Goal: Communication & Community: Answer question/provide support

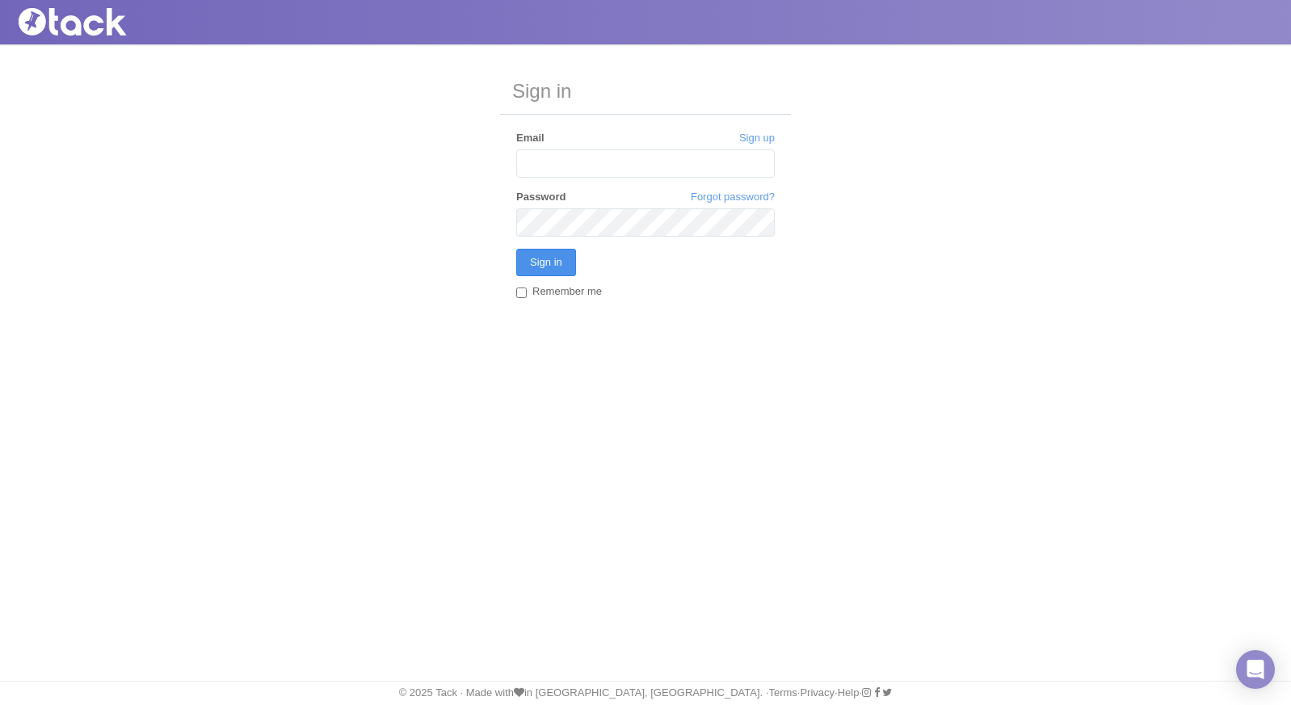
type input "[PERSON_NAME][EMAIL_ADDRESS][DOMAIN_NAME]"
click at [565, 264] on input "Sign in" at bounding box center [546, 262] width 60 height 27
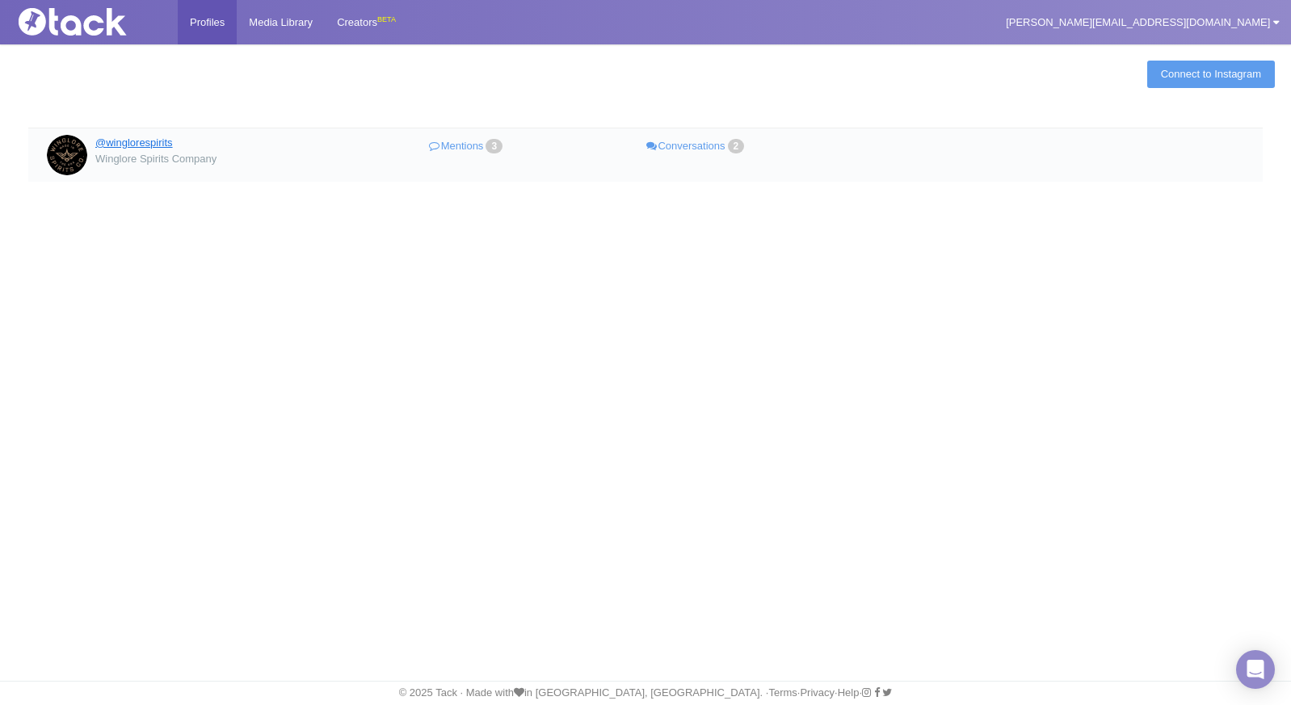
click at [170, 142] on link "@winglorespirits" at bounding box center [134, 143] width 78 height 12
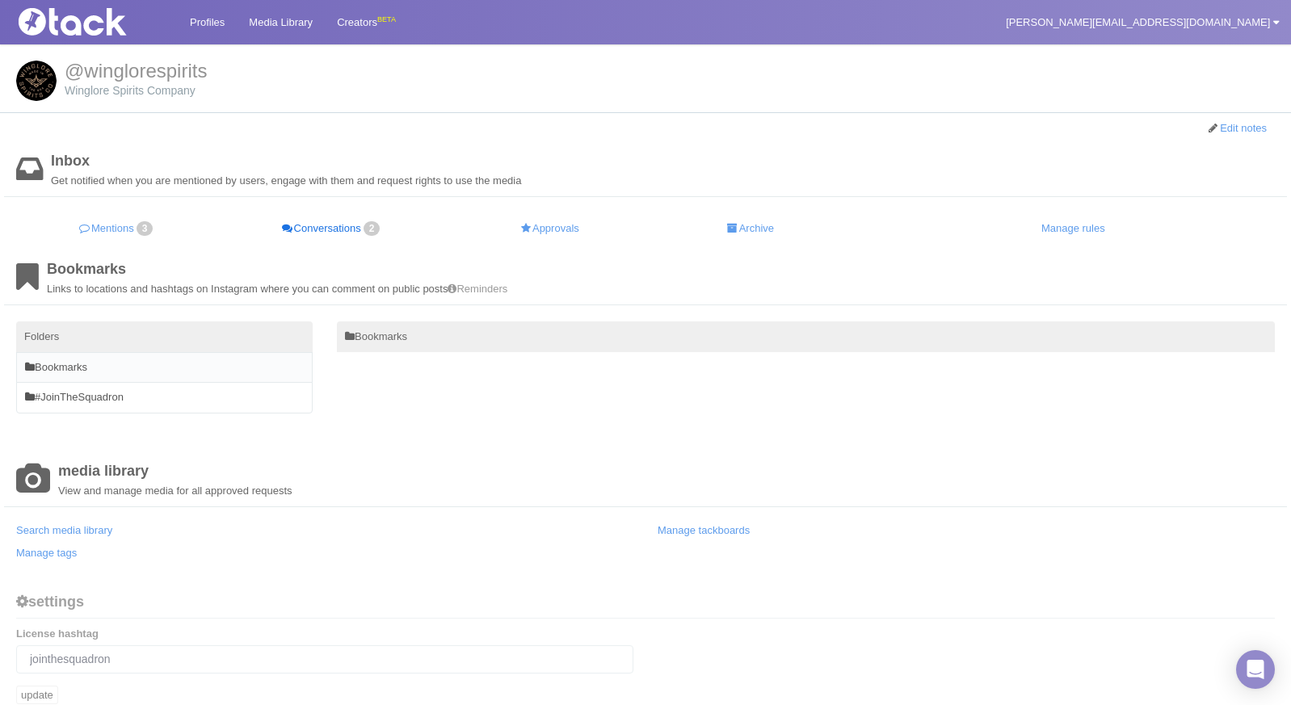
click at [349, 226] on link "Conversations 2" at bounding box center [332, 229] width 227 height 32
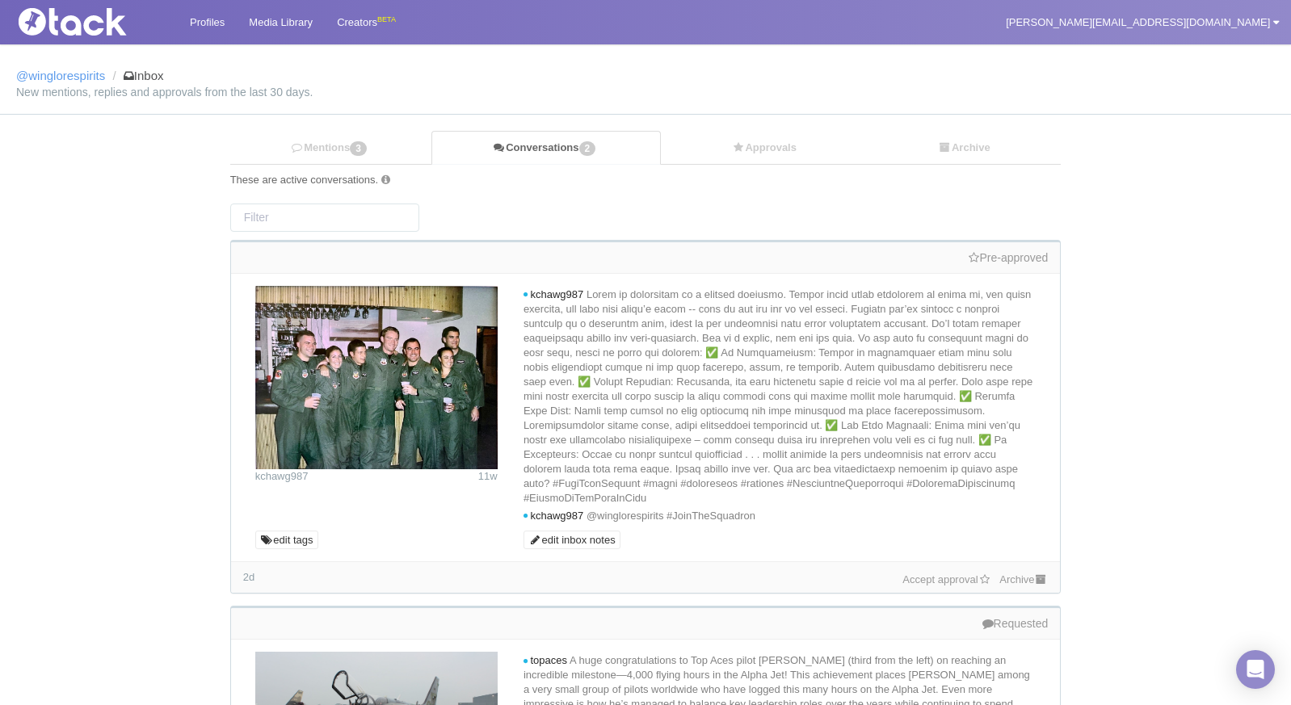
click at [925, 586] on link "Accept approval" at bounding box center [946, 580] width 89 height 12
click at [345, 140] on link "Mentions 3" at bounding box center [330, 148] width 201 height 33
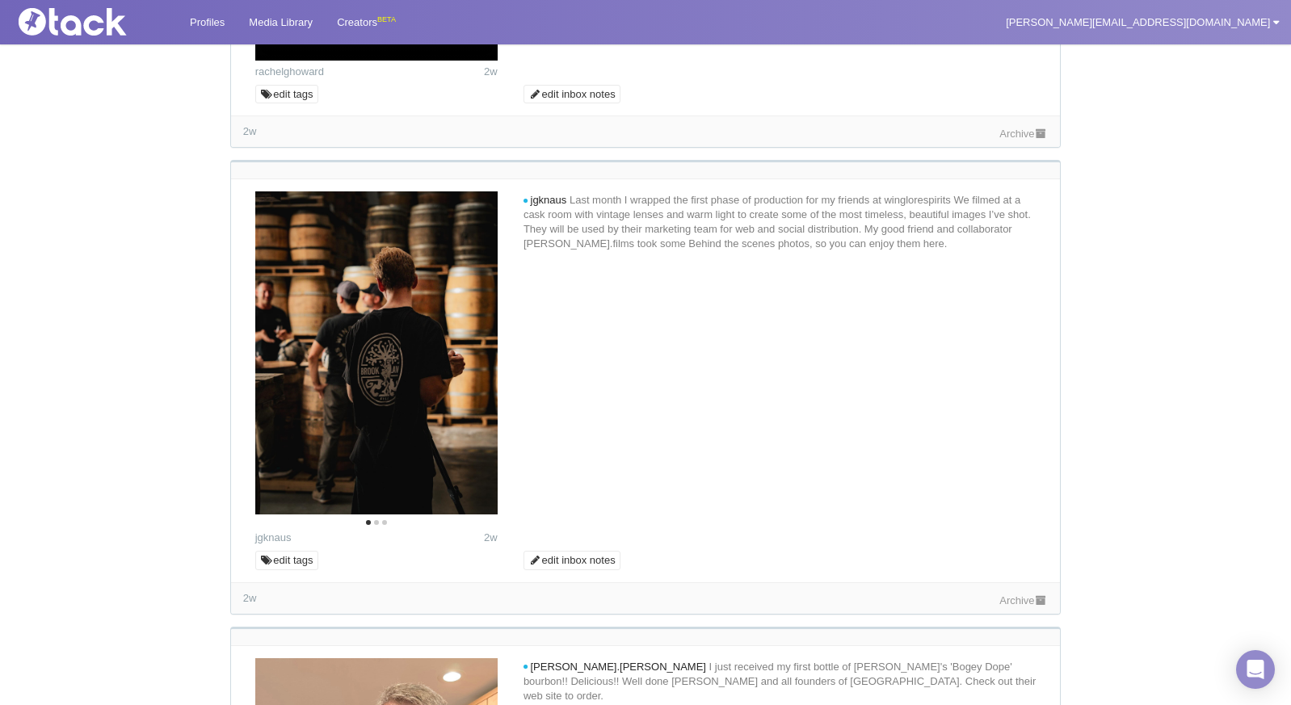
scroll to position [531, 0]
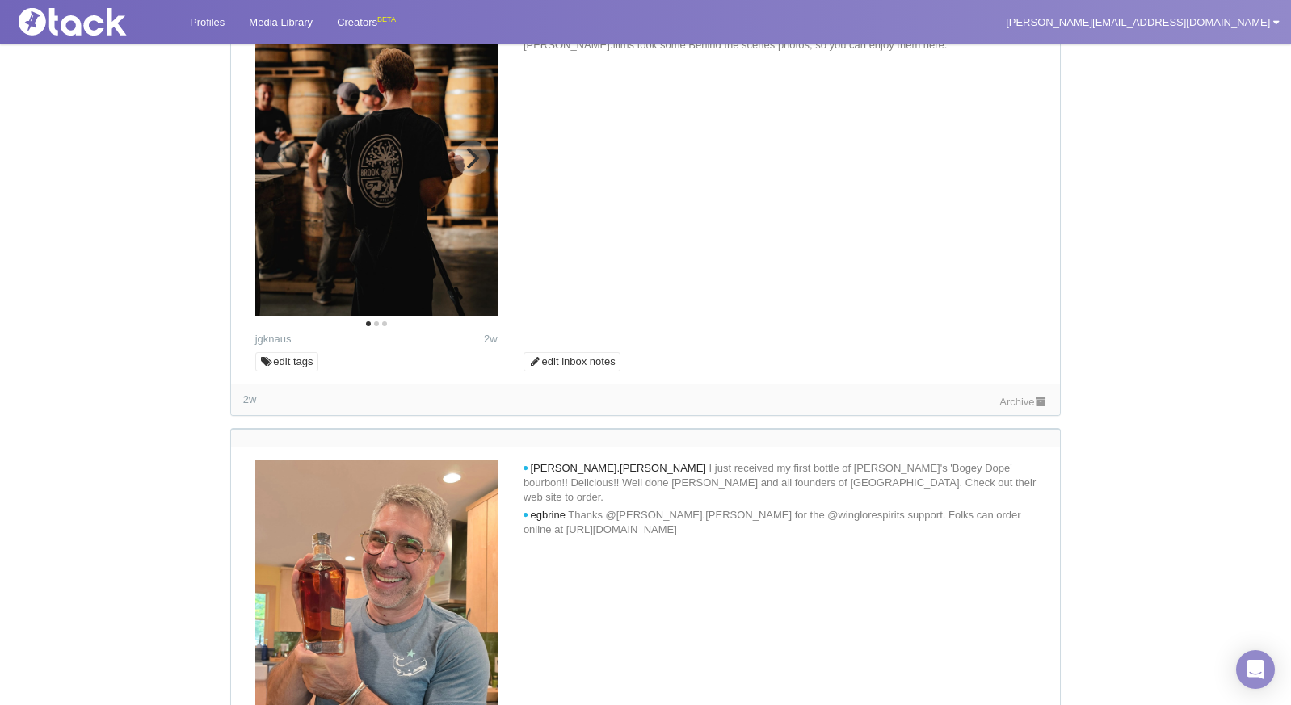
click at [389, 316] on img at bounding box center [376, 154] width 242 height 323
click at [482, 176] on button "Next" at bounding box center [472, 159] width 36 height 36
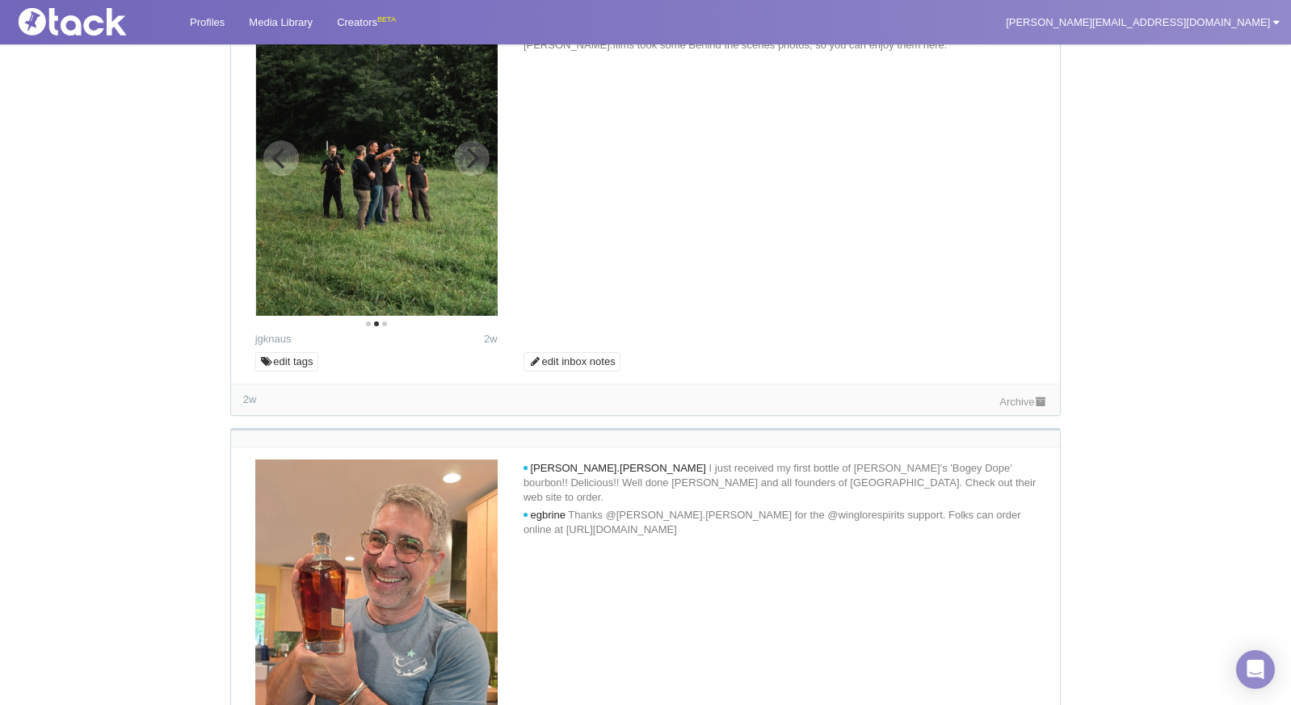
click at [458, 176] on button "Next" at bounding box center [472, 159] width 36 height 36
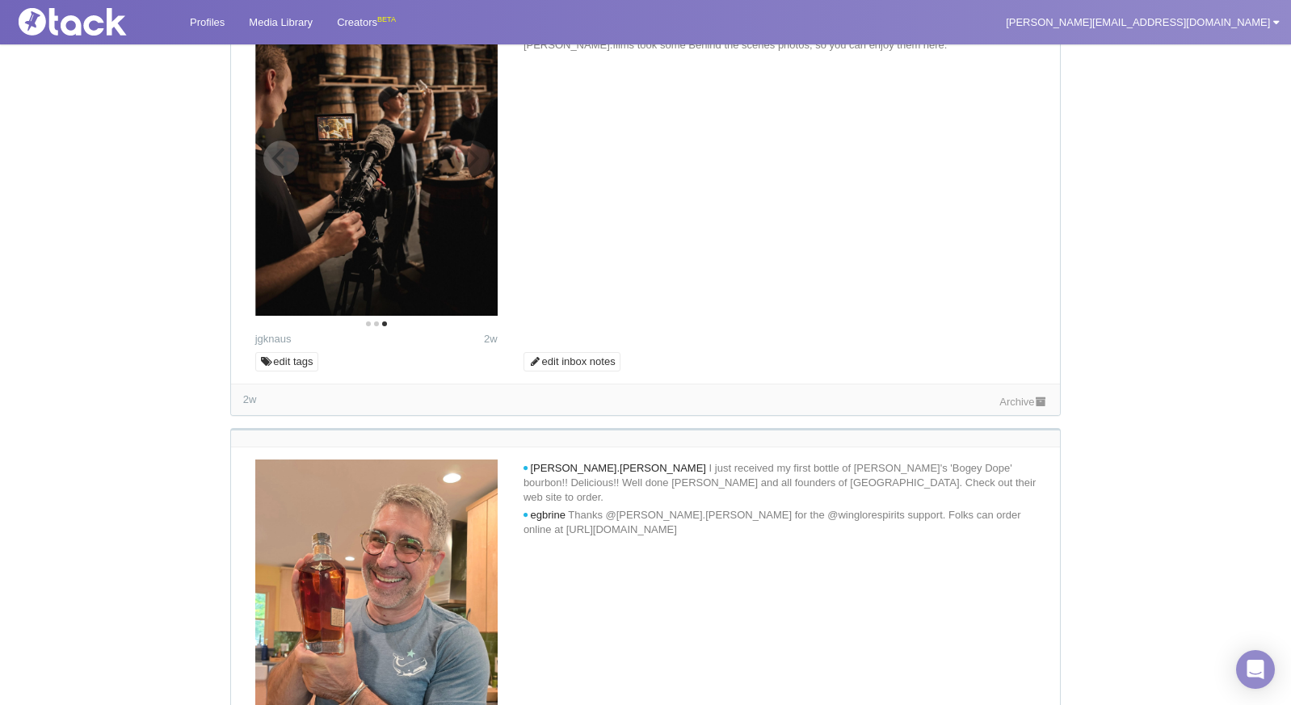
click at [467, 316] on img at bounding box center [376, 154] width 242 height 323
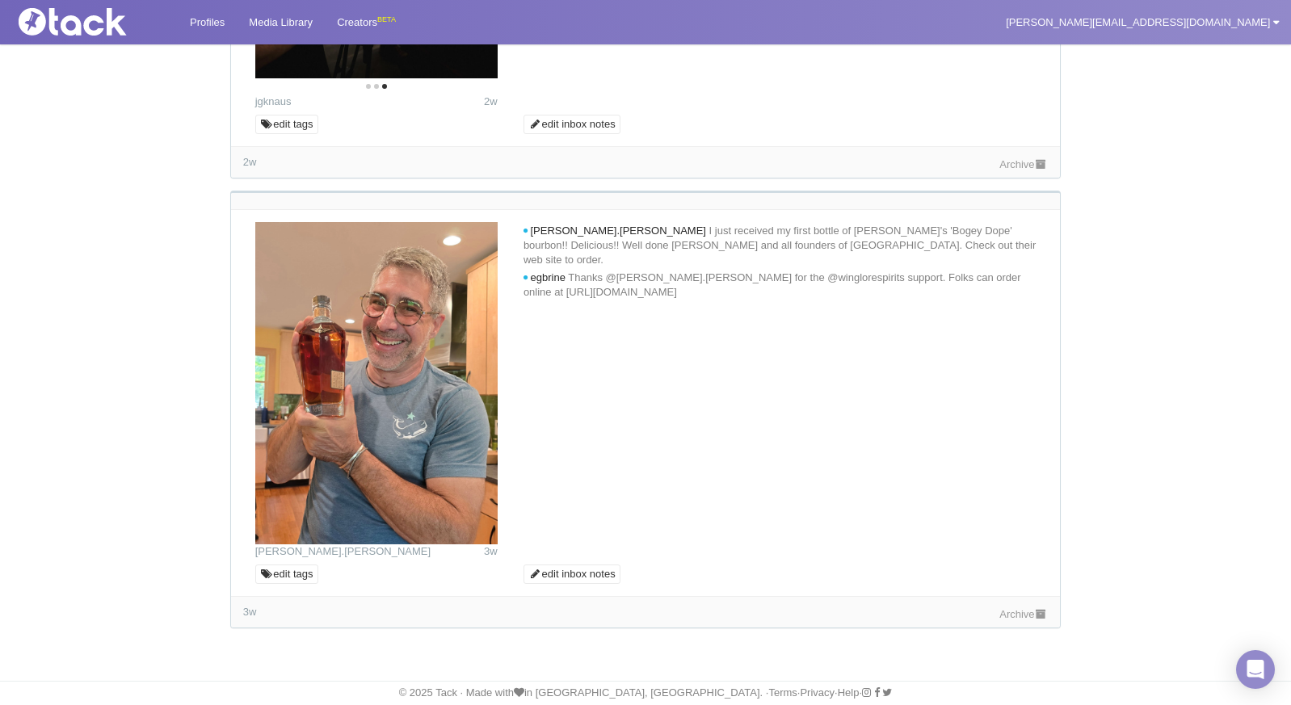
scroll to position [1070, 0]
drag, startPoint x: 826, startPoint y: 239, endPoint x: 883, endPoint y: 239, distance: 57.4
click at [883, 239] on span "I just received my first bottle of Winglore's 'Bogey Dope' bourbon!! Delicious!…" at bounding box center [780, 245] width 512 height 41
click at [805, 433] on div at bounding box center [645, 391] width 805 height 338
click at [1020, 287] on icon at bounding box center [1018, 292] width 11 height 11
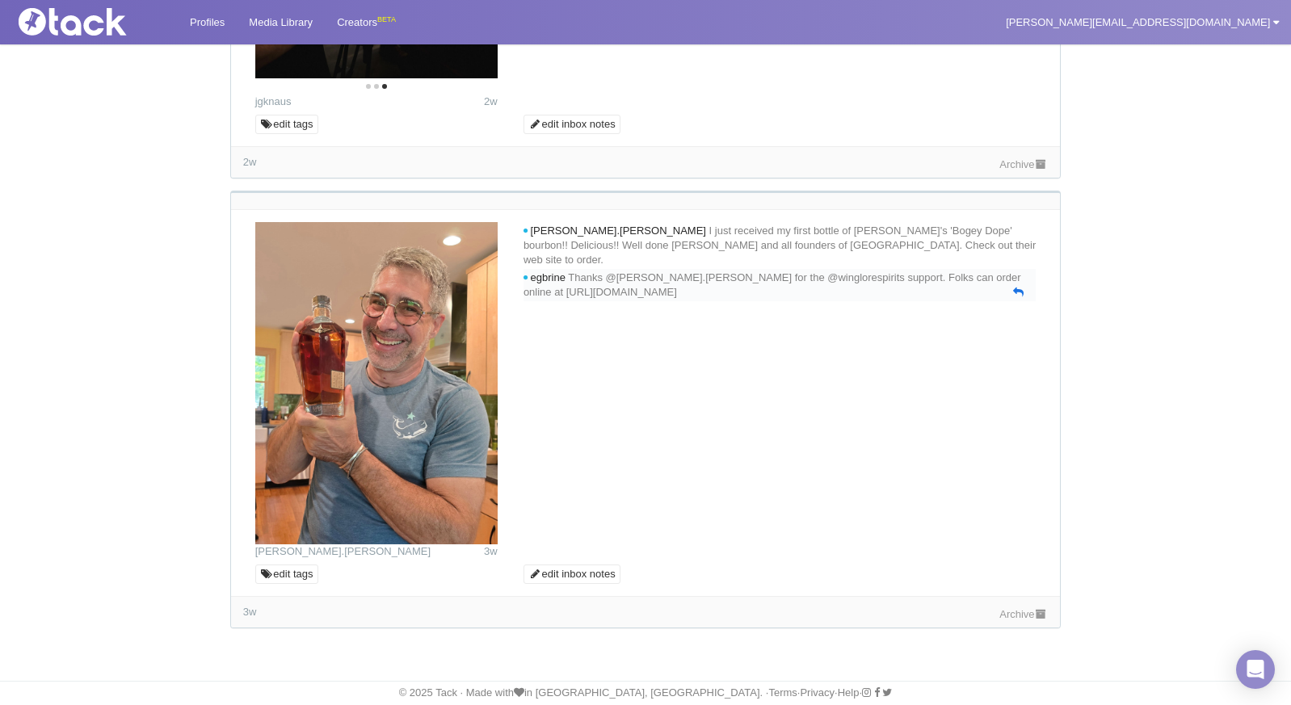
type textarea "@egbrine"
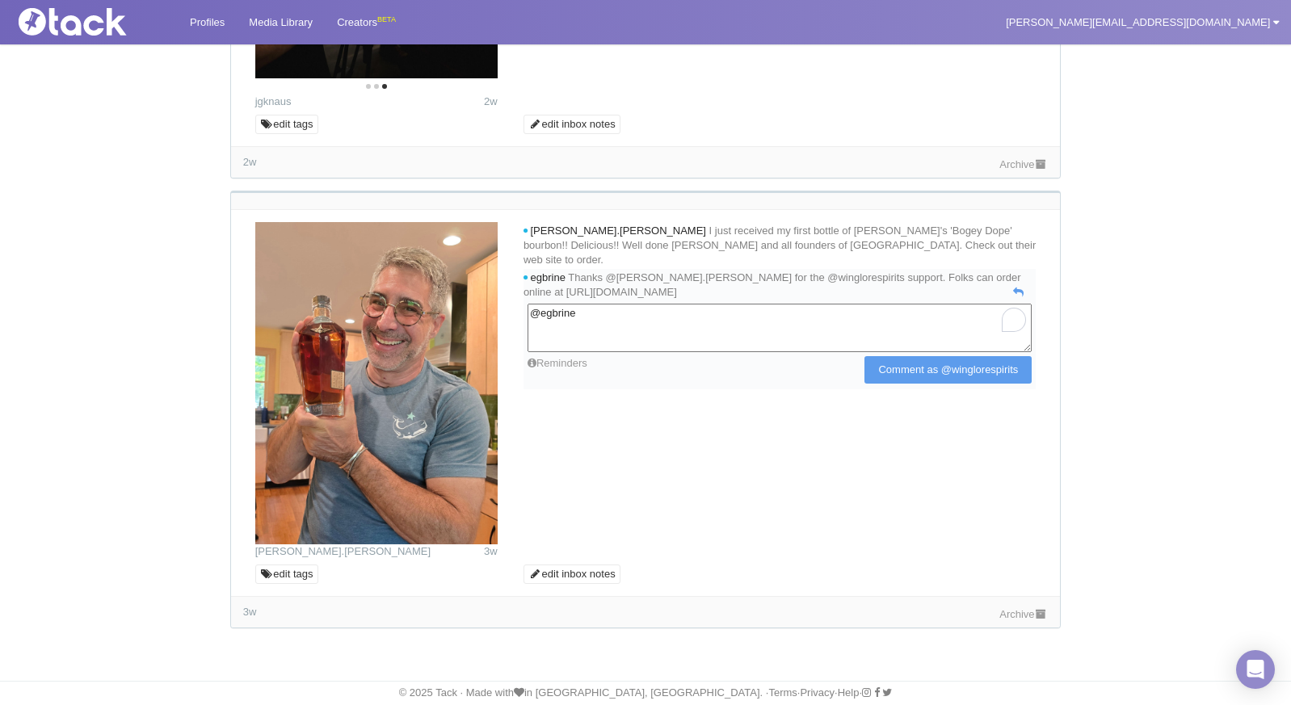
drag, startPoint x: 679, startPoint y: 318, endPoint x: 542, endPoint y: 313, distance: 137.5
click at [542, 313] on textarea "@egbrine" at bounding box center [780, 328] width 504 height 48
paste textarea "Mind if we share it on our @winglorespirits pages with credit to you? Please re…"
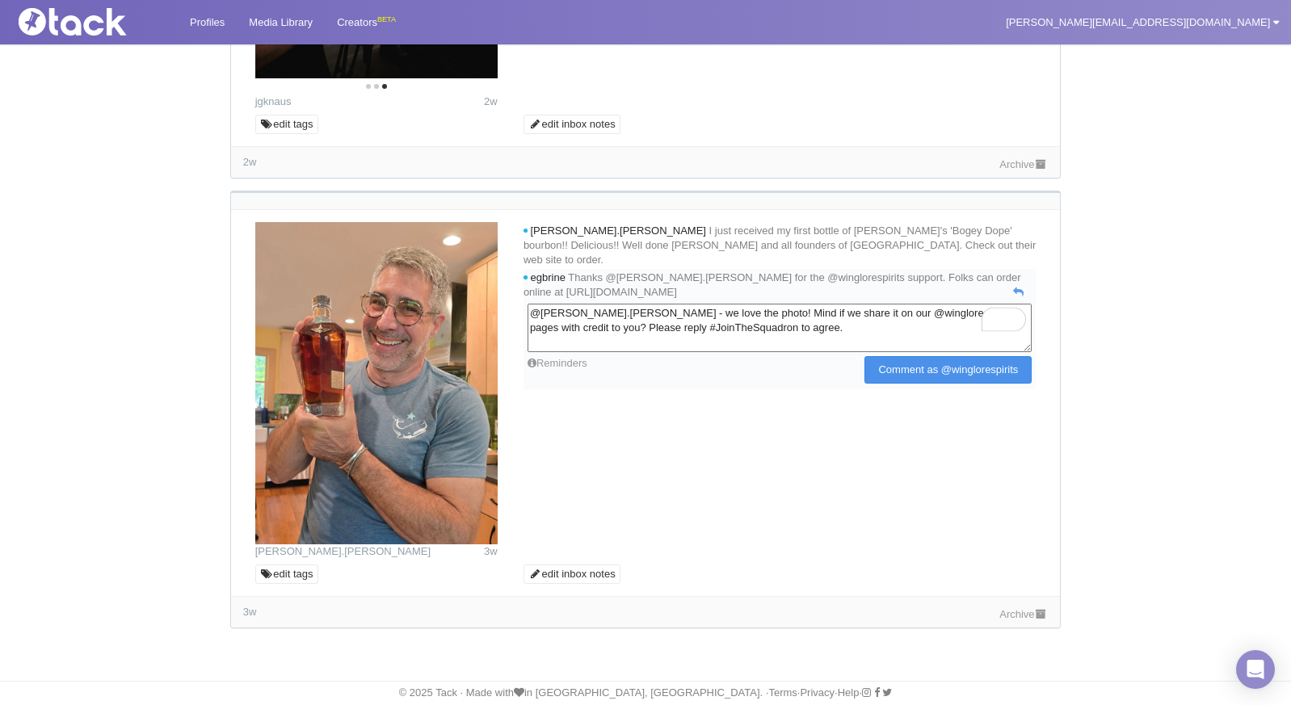
type textarea "@pete.j.snyder - we love the photo! Mind if we share it on our @winglorespirits…"
click at [951, 360] on input "Comment as @winglorespirits" at bounding box center [947, 369] width 167 height 27
type input "Comment as @winglorespirits"
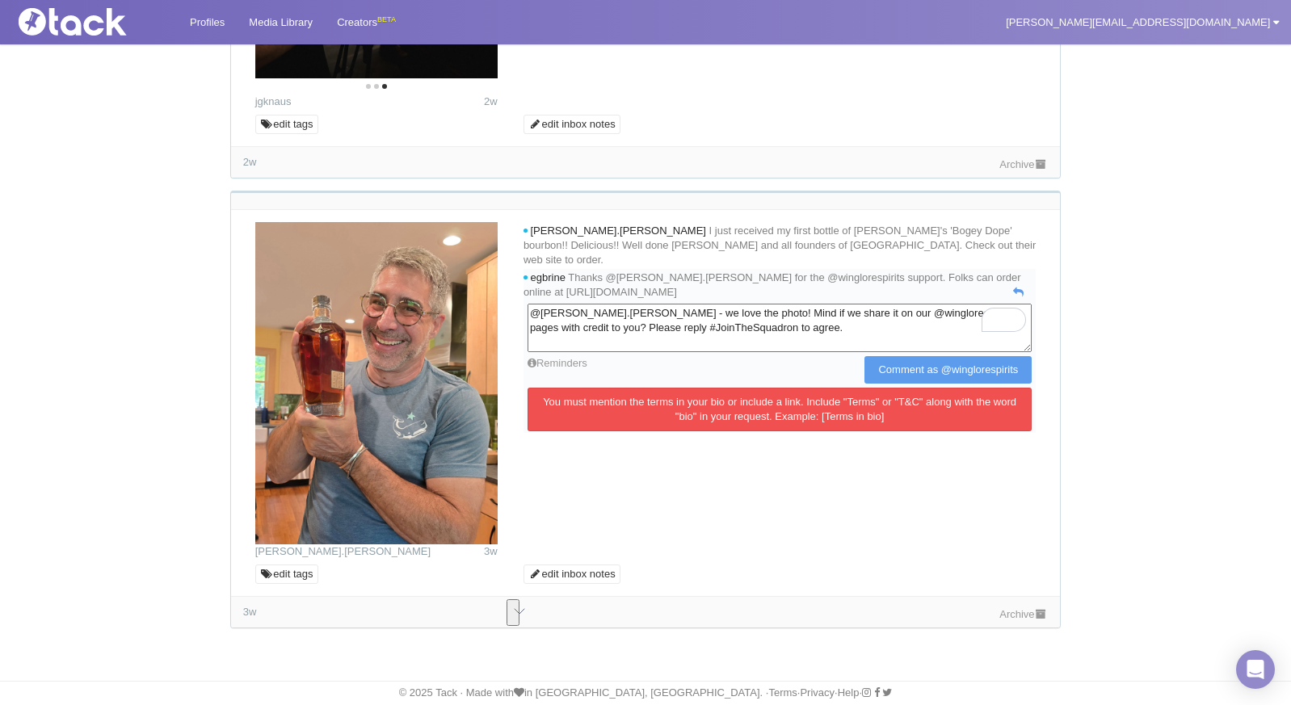
drag, startPoint x: 846, startPoint y: 322, endPoint x: 727, endPoint y: 301, distance: 120.6
click at [727, 304] on textarea "@pete.j.snyder - we love the photo! Mind if we share it on our @winglorespirits…" at bounding box center [780, 328] width 504 height 48
paste textarea "[Terms in bio]"
type textarea "@pete.j.snyder - we love the photo! Mind if we share it on our @winglorespirits…"
click at [923, 365] on input "Comment as @winglorespirits" at bounding box center [947, 369] width 167 height 27
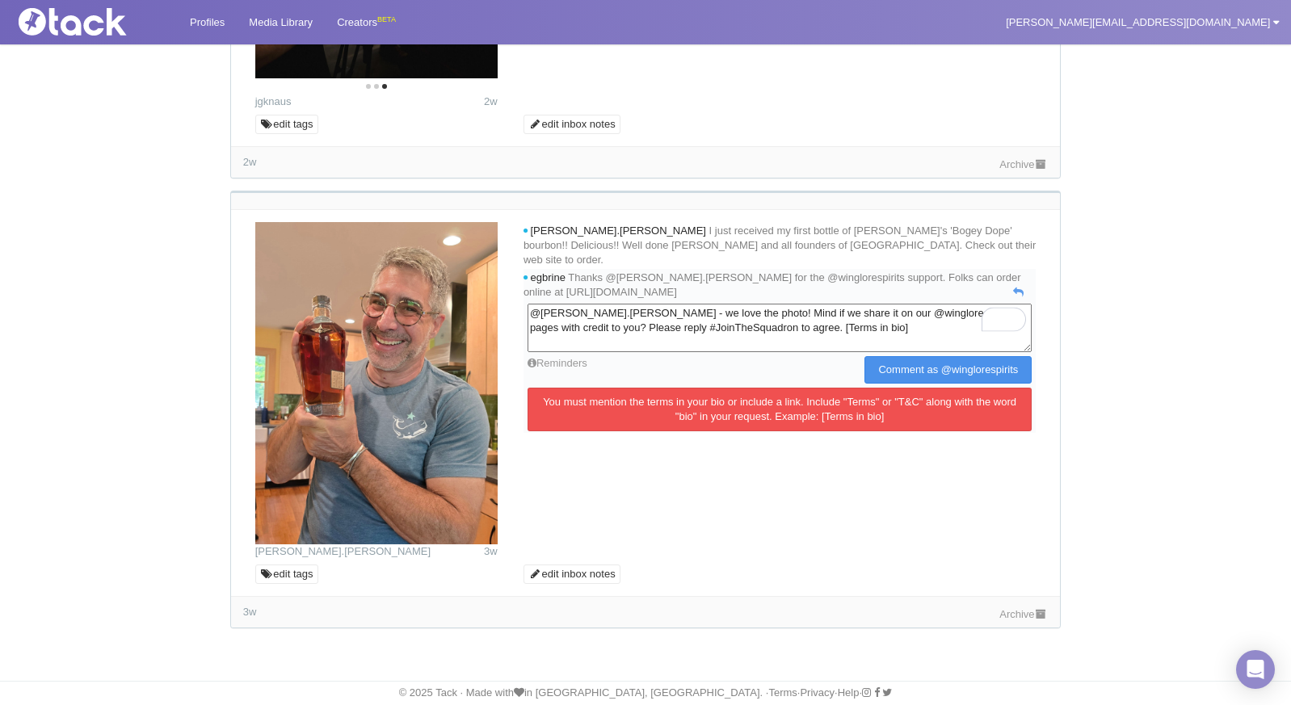
type input "Commenting..."
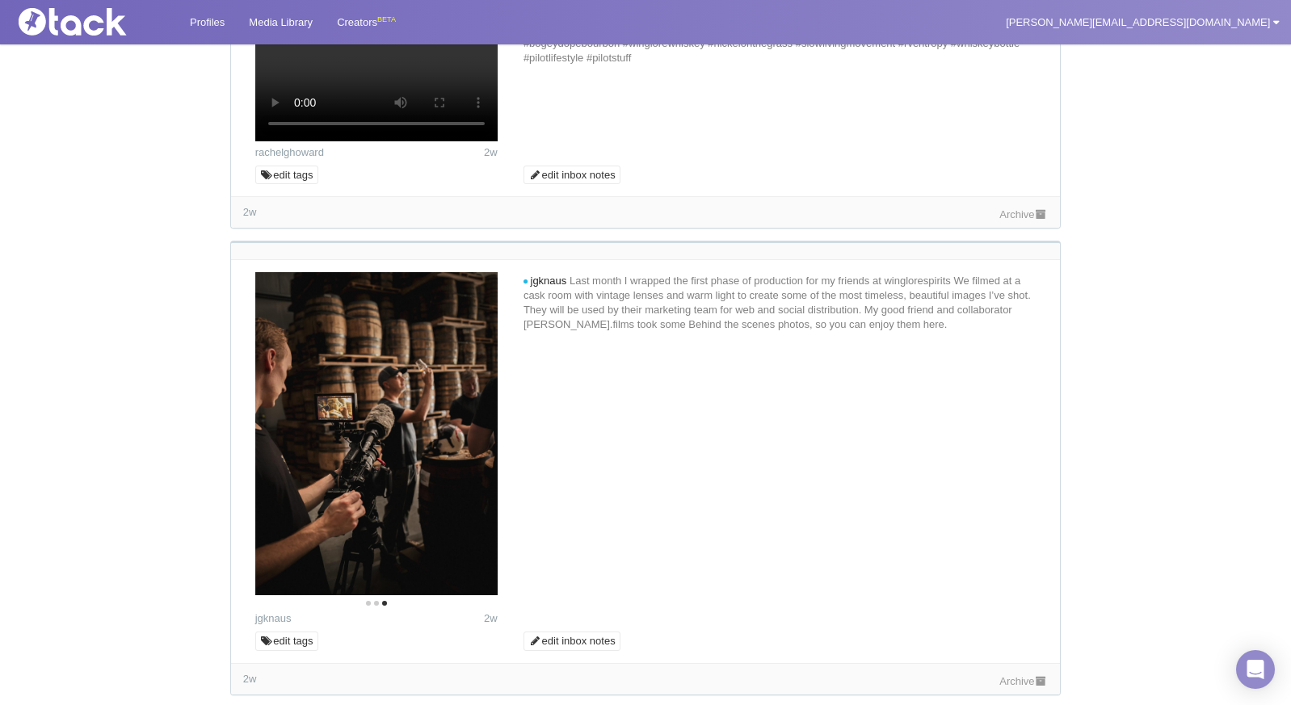
scroll to position [0, 0]
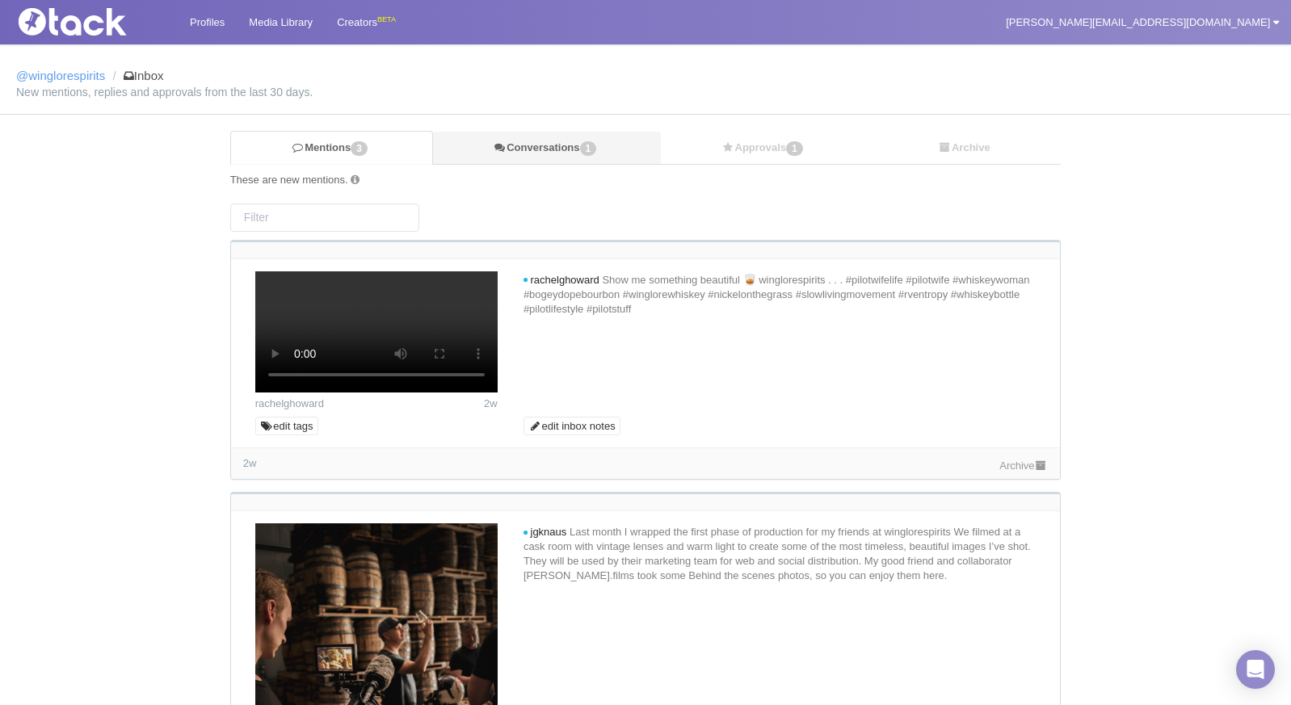
click at [550, 150] on link "Conversations 1" at bounding box center [547, 148] width 228 height 33
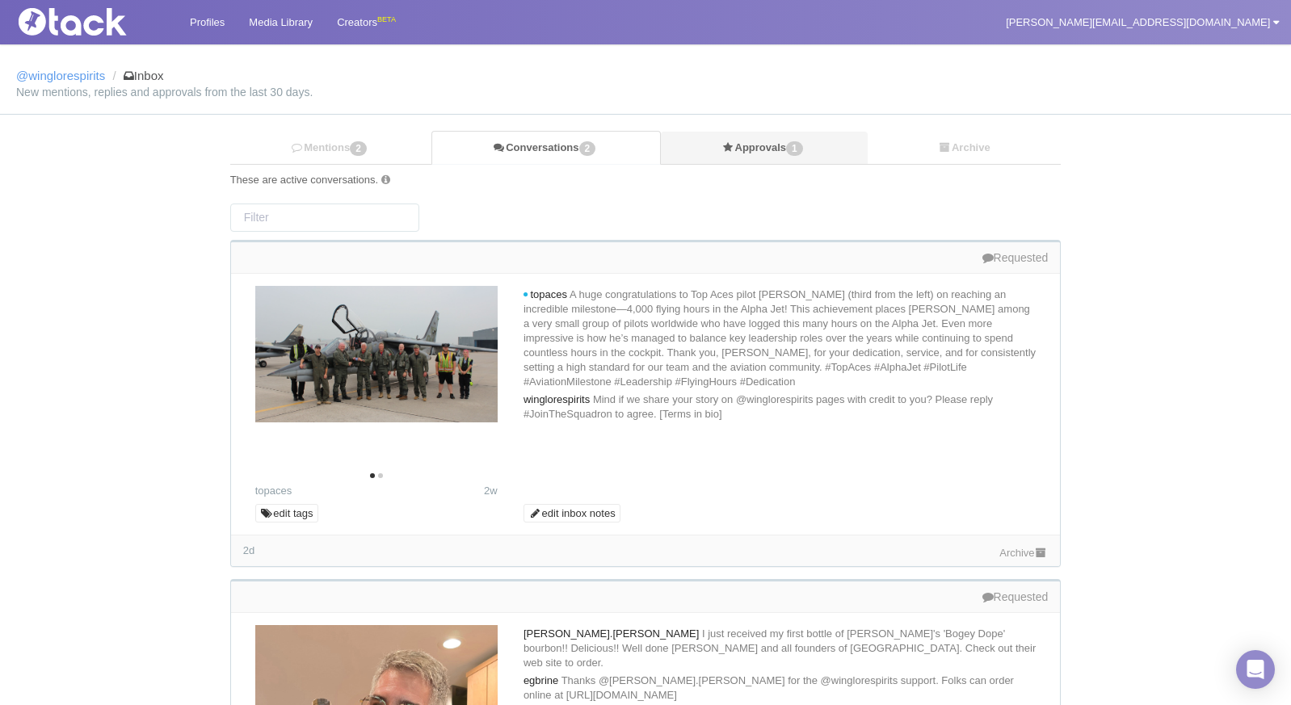
click at [744, 137] on link "Approvals 1" at bounding box center [764, 148] width 207 height 33
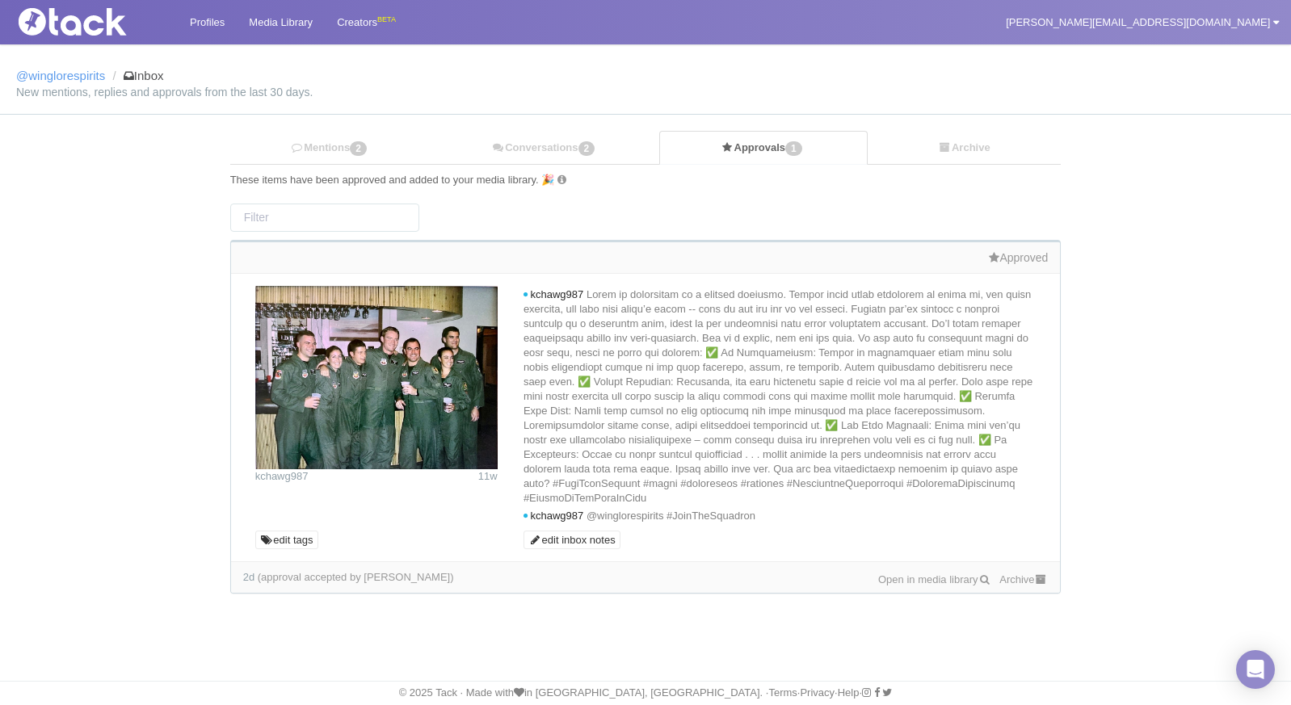
click at [894, 586] on link "Open in media library" at bounding box center [934, 580] width 113 height 12
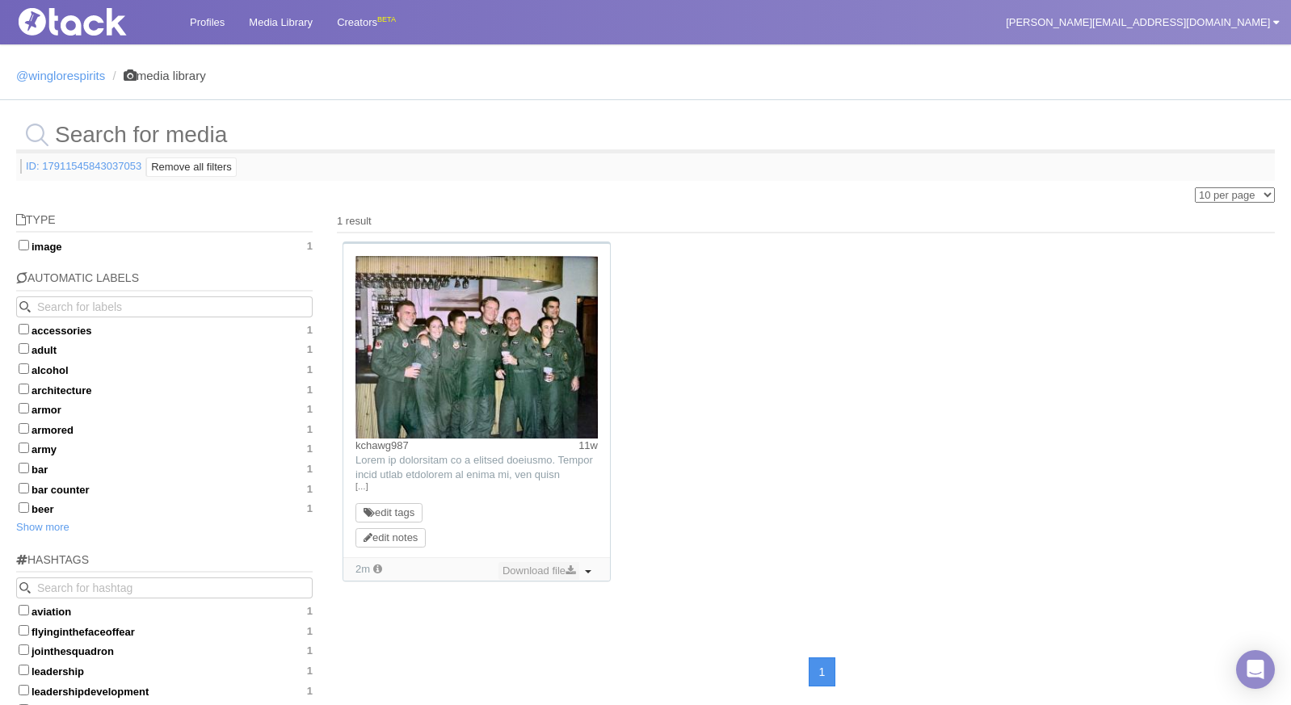
click at [540, 570] on link "Download file" at bounding box center [538, 571] width 81 height 18
